Goal: Task Accomplishment & Management: Use online tool/utility

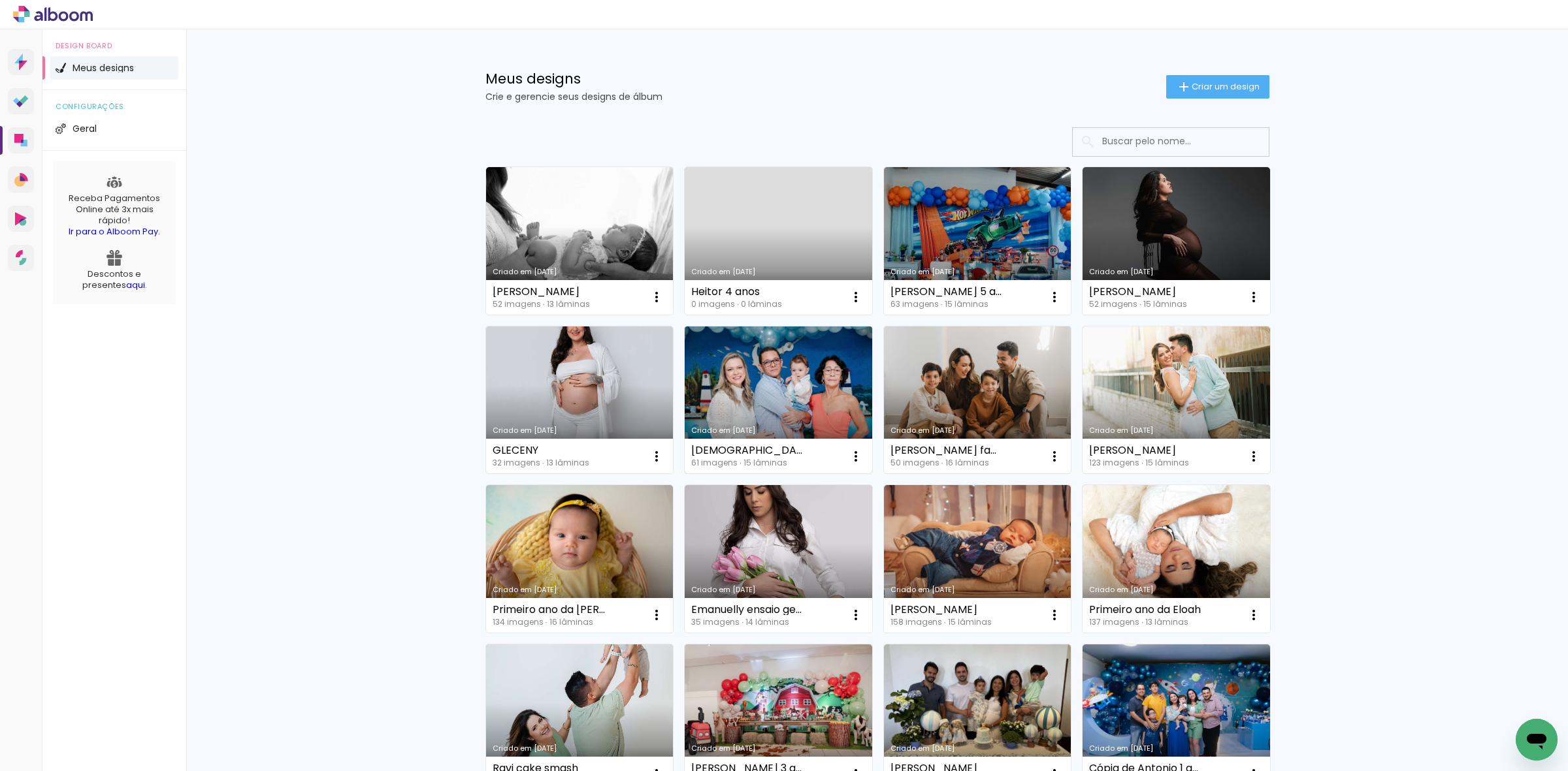
click at [713, 400] on link "Criado em [DATE]" at bounding box center [778, 401] width 187 height 148
